Goal: Task Accomplishment & Management: Use online tool/utility

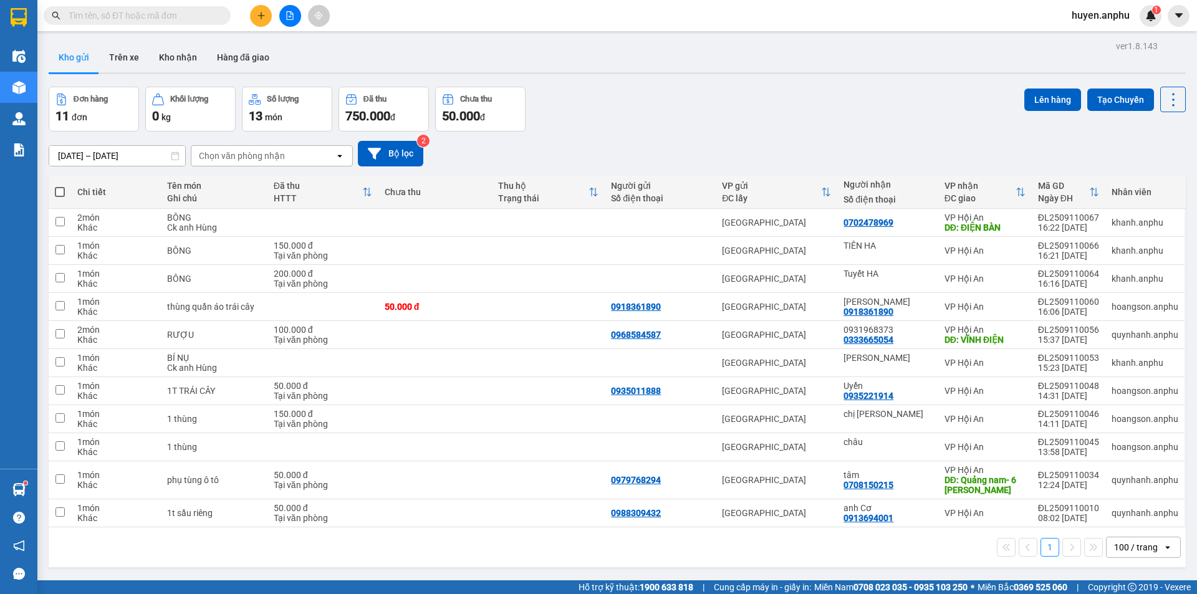
scroll to position [57, 0]
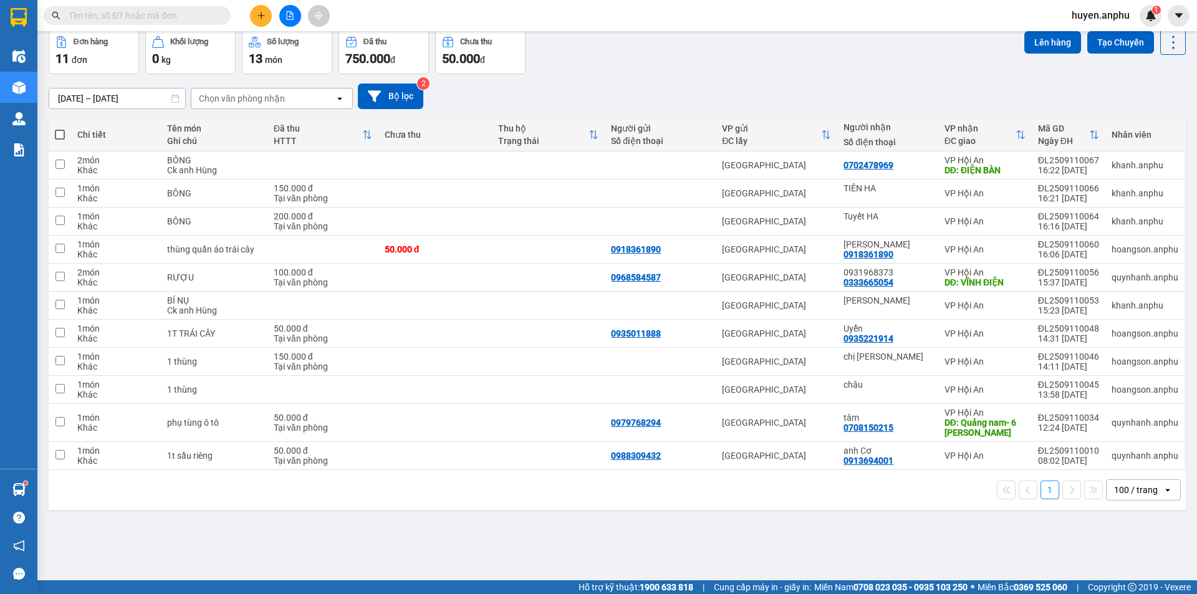
click at [291, 22] on button at bounding box center [290, 16] width 22 height 22
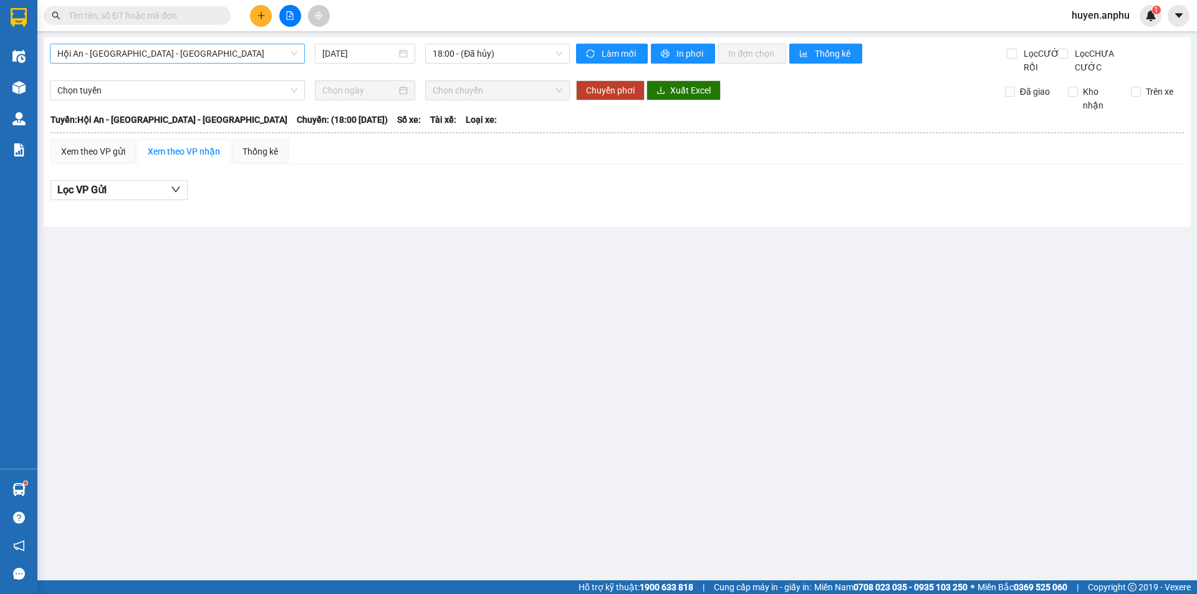
click at [239, 56] on span "Hội An - [GEOGRAPHIC_DATA] - [GEOGRAPHIC_DATA]" at bounding box center [177, 53] width 240 height 19
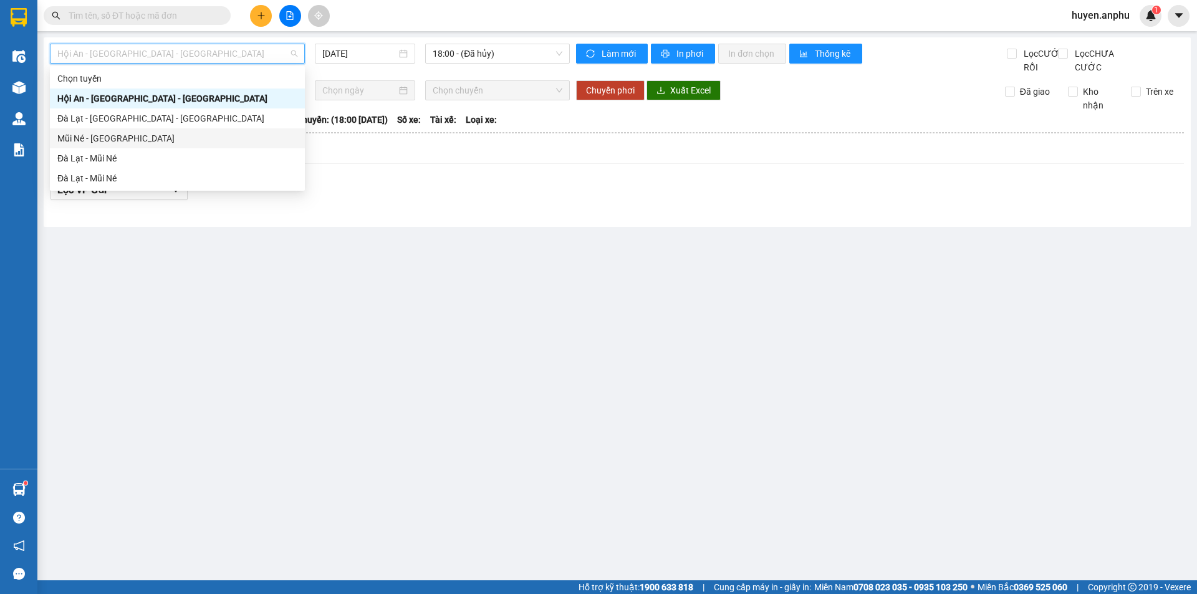
click at [110, 143] on div "Mũi Né - [GEOGRAPHIC_DATA]" at bounding box center [177, 139] width 240 height 14
type input "[DATE]"
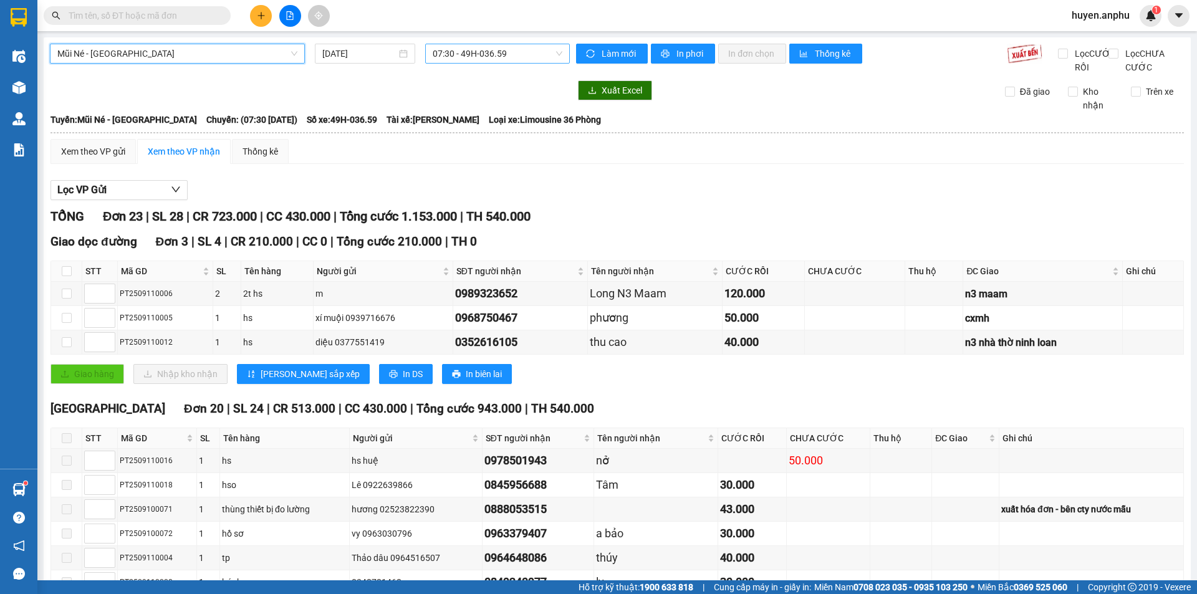
click at [455, 50] on span "07:30 - 49H-036.59" at bounding box center [498, 53] width 130 height 19
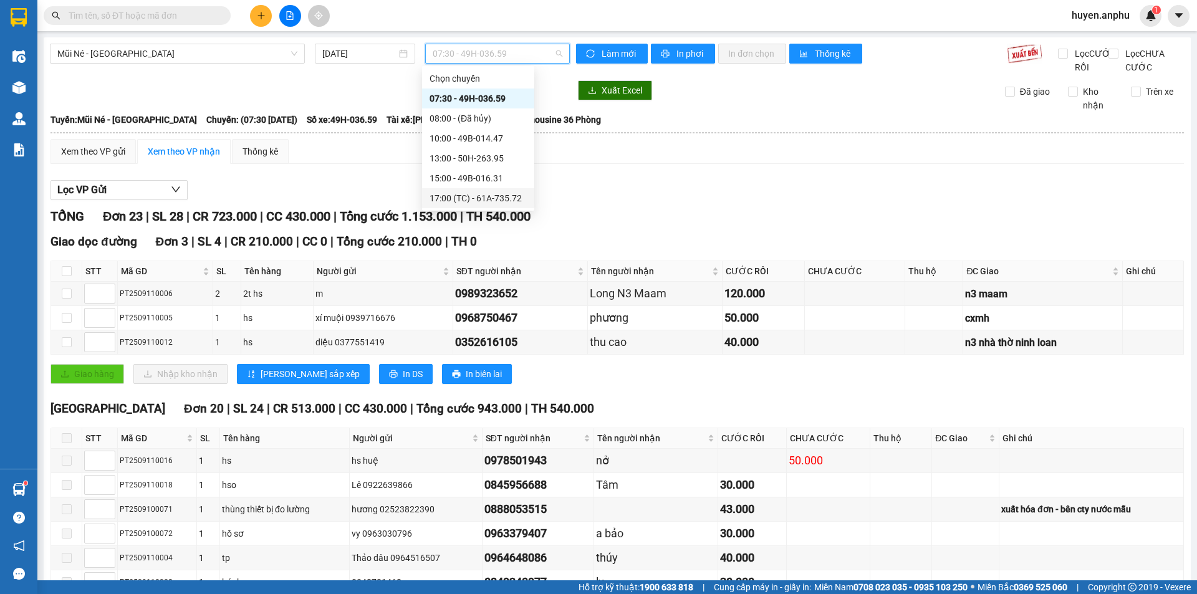
click at [451, 198] on div "17:00 (TC) - 61A-735.72" at bounding box center [478, 198] width 97 height 14
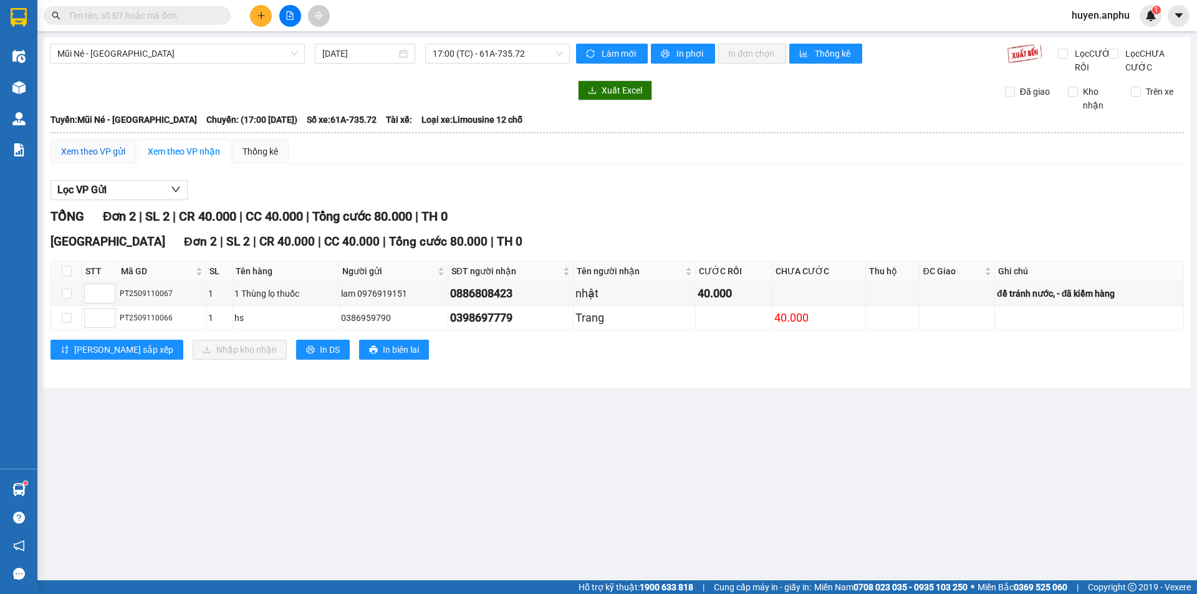
click at [107, 158] on div "Xem theo VP gửi" at bounding box center [93, 152] width 64 height 14
click at [198, 158] on div "Xem theo VP nhận" at bounding box center [184, 152] width 72 height 14
click at [370, 57] on input "[DATE]" at bounding box center [359, 54] width 74 height 14
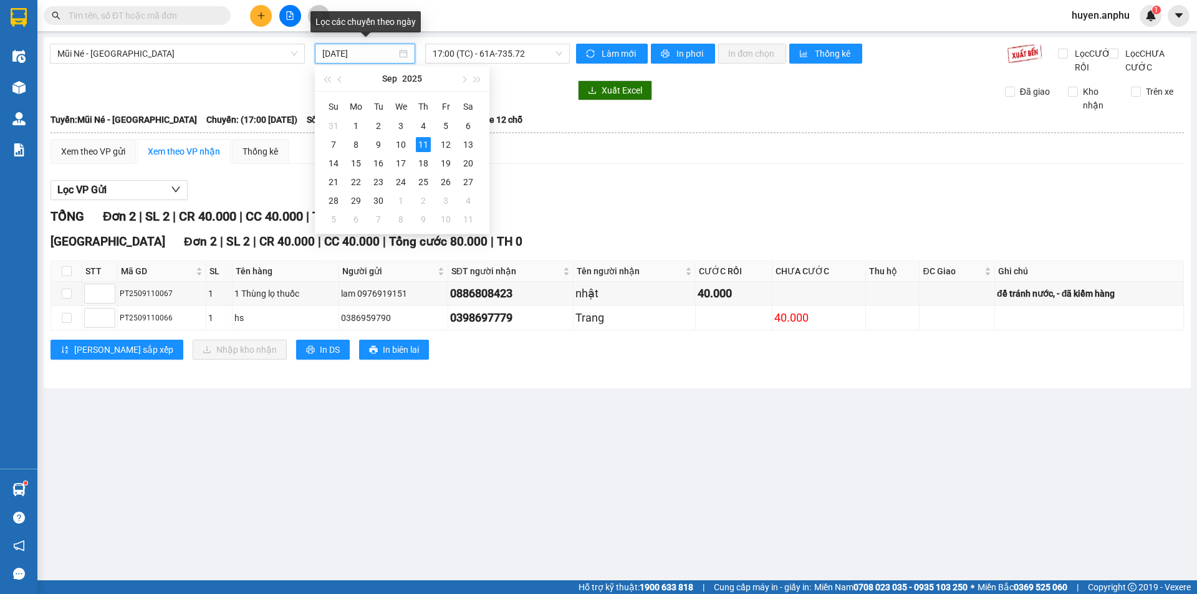
click at [370, 57] on input "[DATE]" at bounding box center [359, 54] width 74 height 14
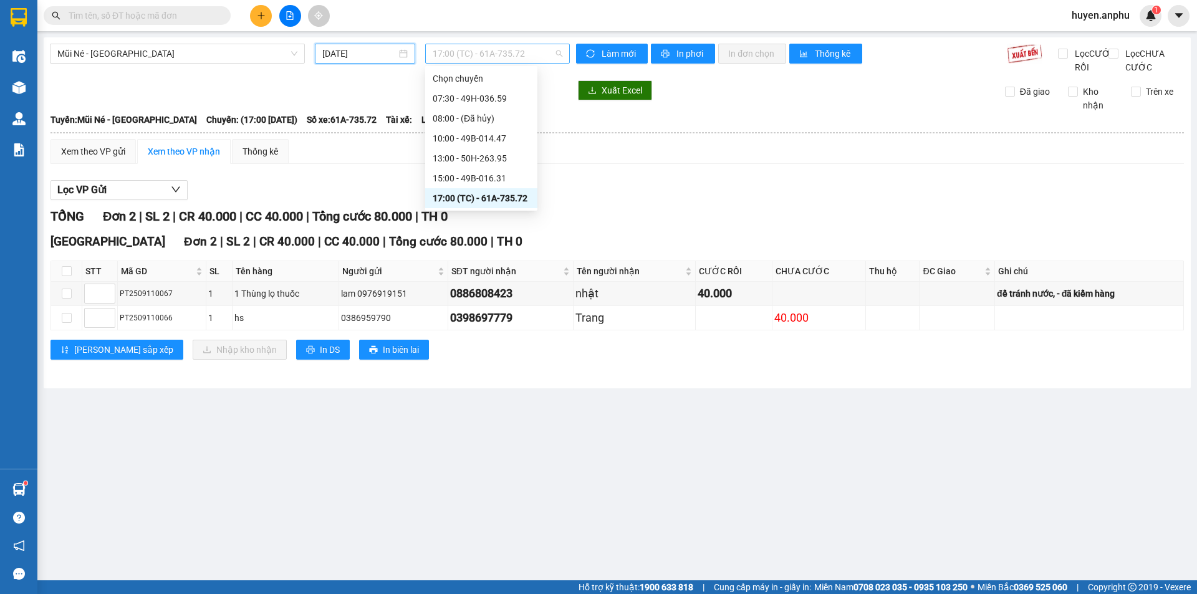
click at [491, 45] on span "17:00 (TC) - 61A-735.72" at bounding box center [498, 53] width 130 height 19
click at [491, 180] on div "15:00 - 49B-016.31" at bounding box center [481, 178] width 97 height 14
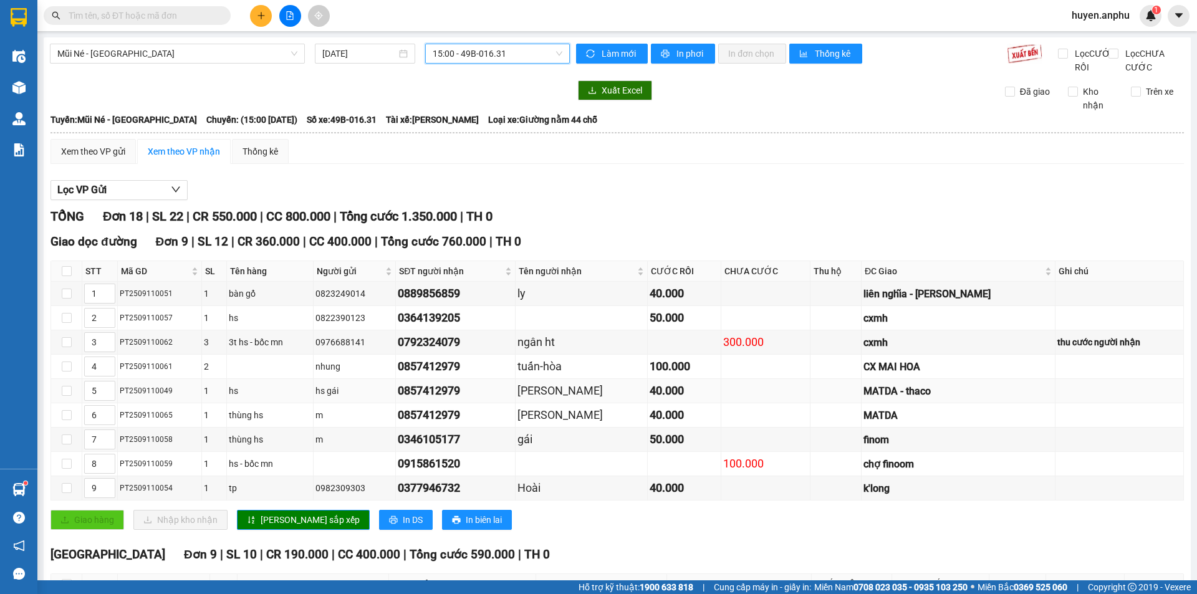
scroll to position [311, 0]
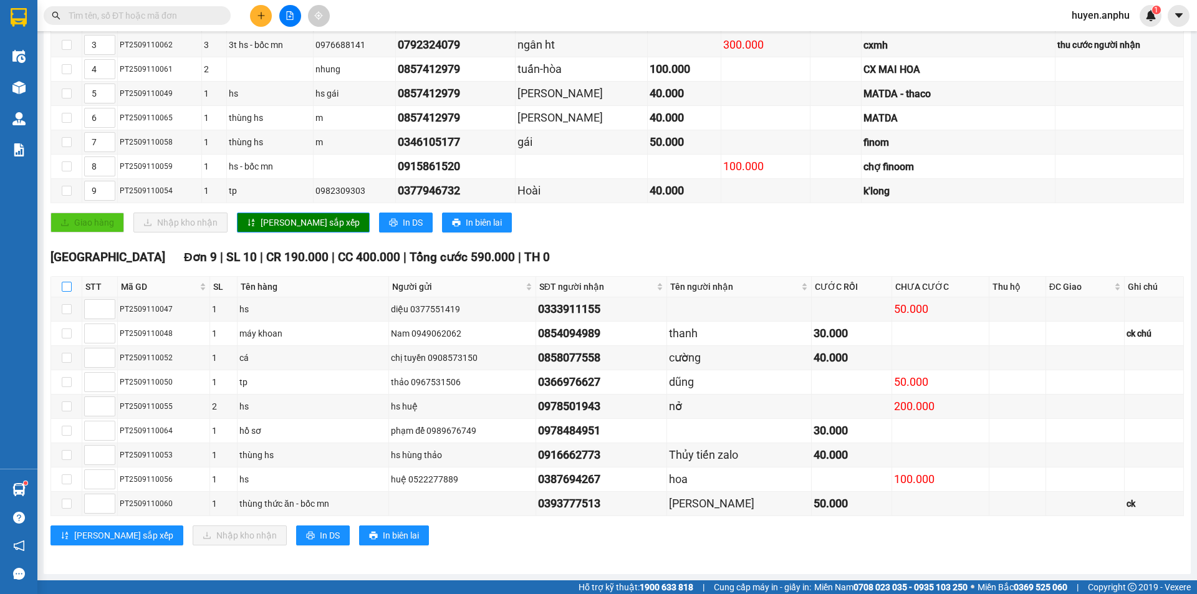
click at [68, 287] on input "checkbox" at bounding box center [67, 287] width 10 height 10
checkbox input "true"
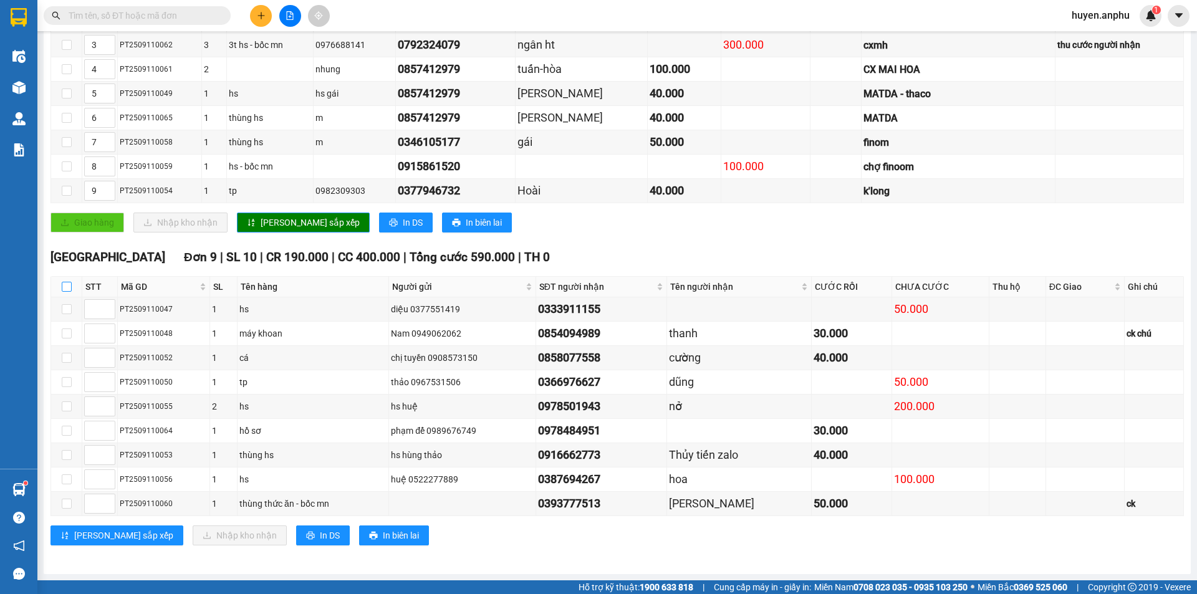
checkbox input "true"
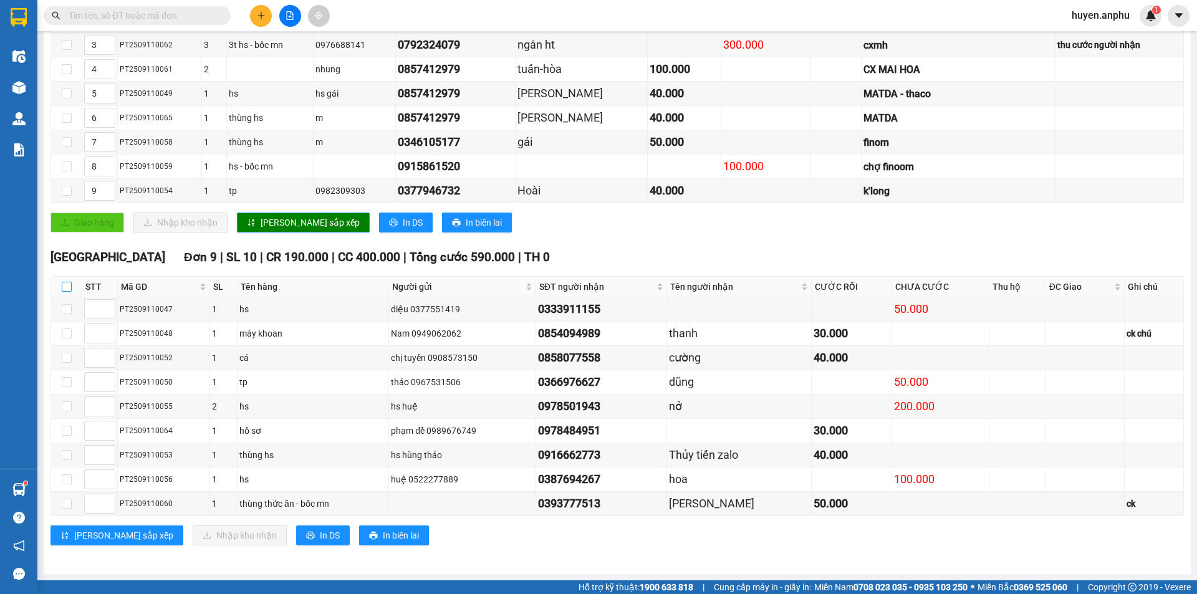
checkbox input "true"
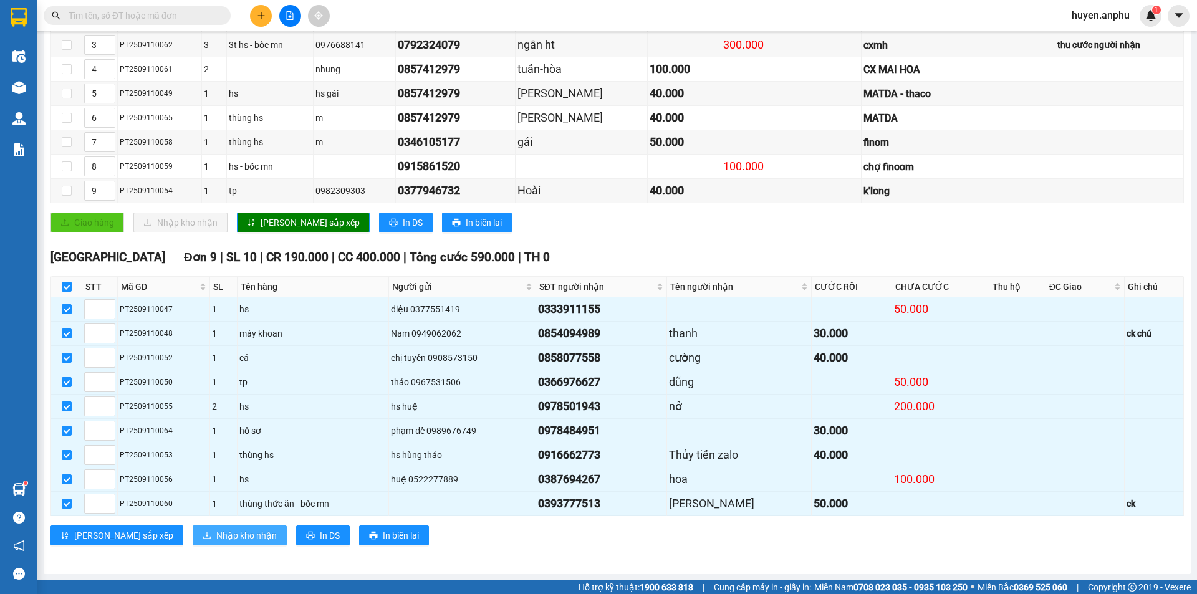
click at [216, 539] on span "Nhập kho nhận" at bounding box center [246, 536] width 60 height 14
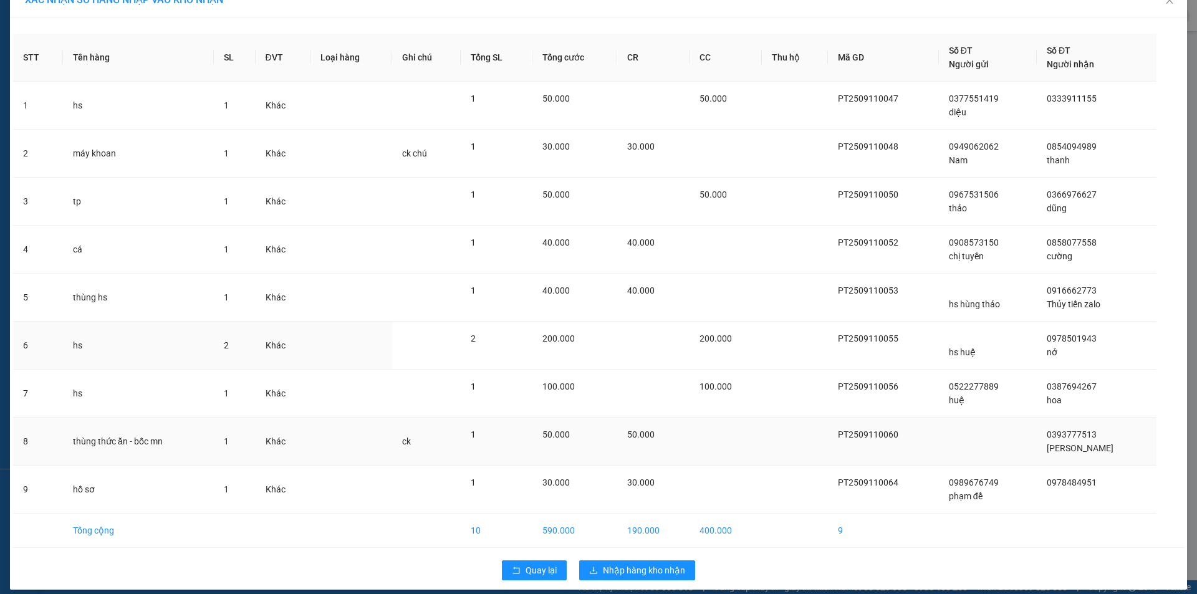
scroll to position [34, 0]
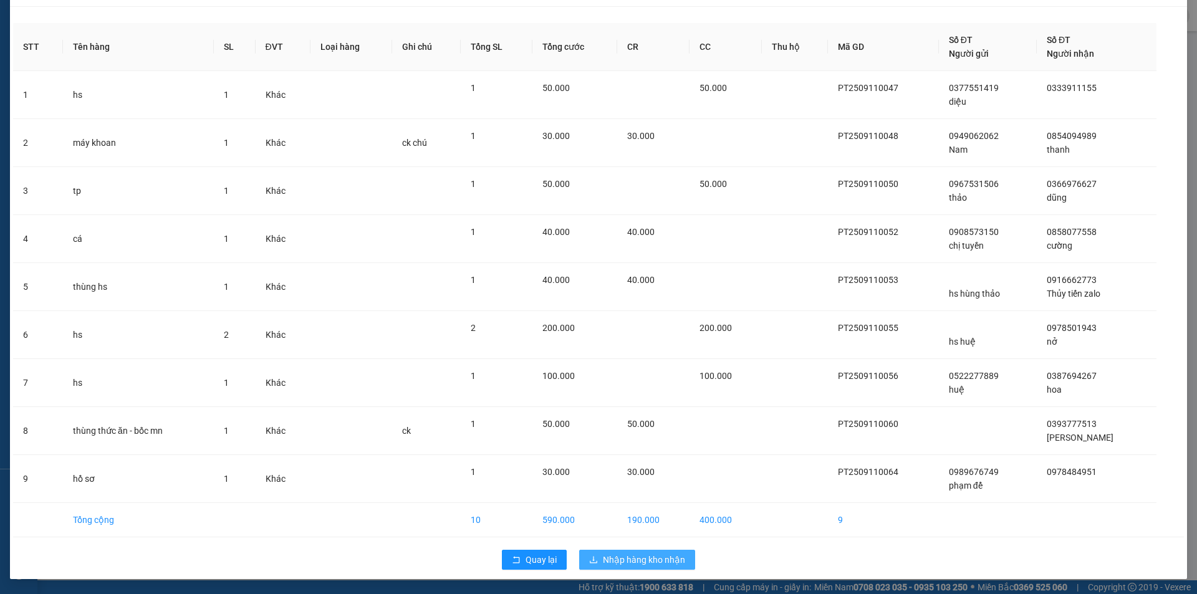
click at [619, 562] on span "Nhập hàng kho nhận" at bounding box center [644, 560] width 82 height 14
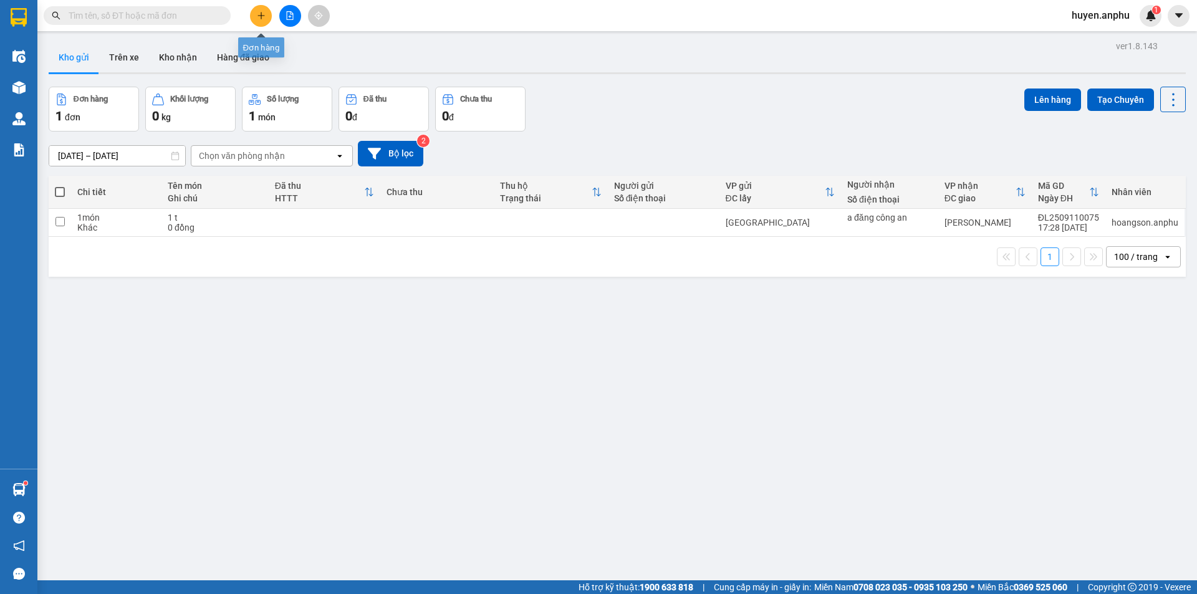
click at [263, 11] on icon "plus" at bounding box center [261, 15] width 9 height 9
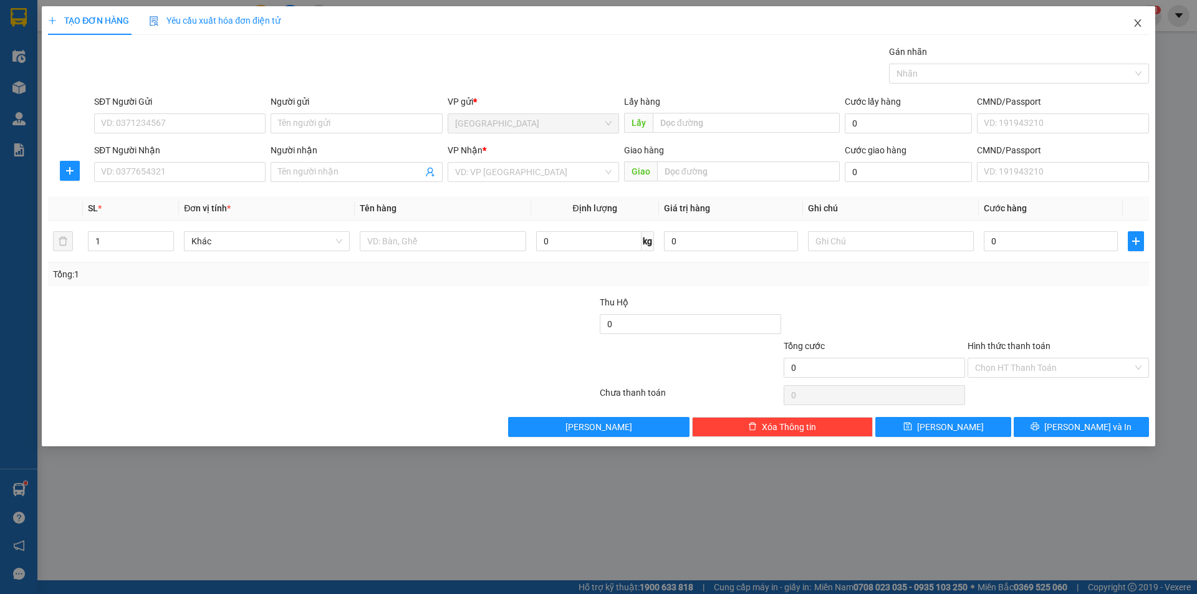
click at [1133, 29] on span "Close" at bounding box center [1138, 23] width 35 height 35
